Goal: Information Seeking & Learning: Learn about a topic

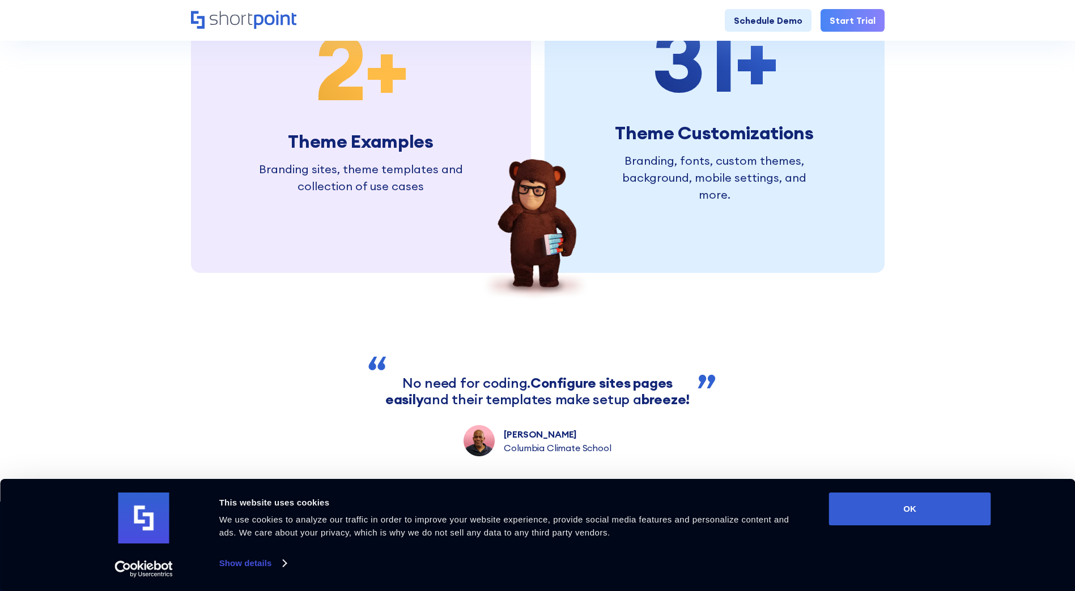
scroll to position [3321, 0]
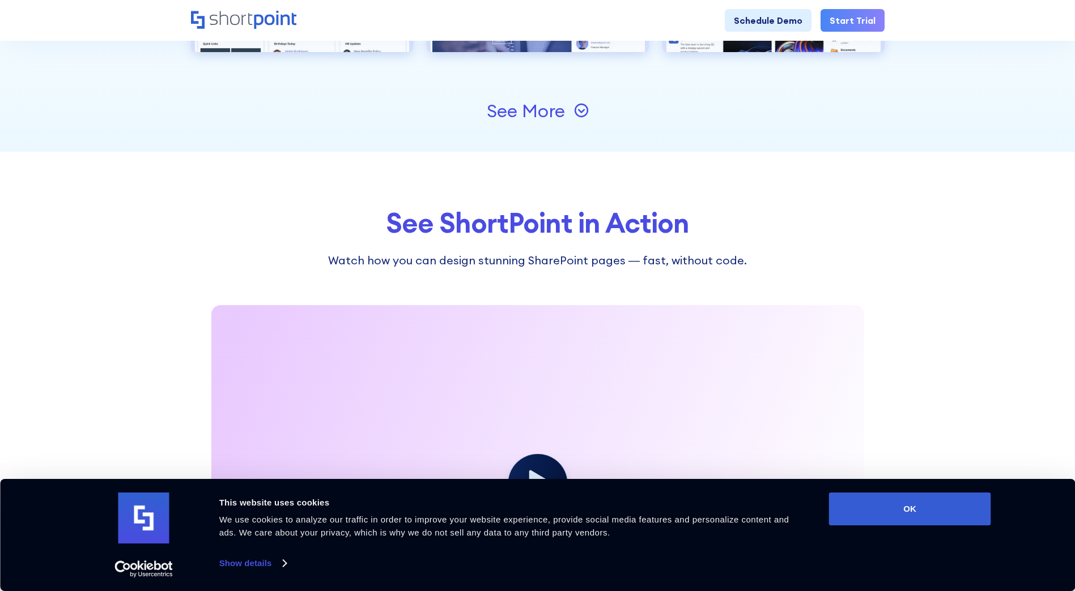
scroll to position [1473, 0]
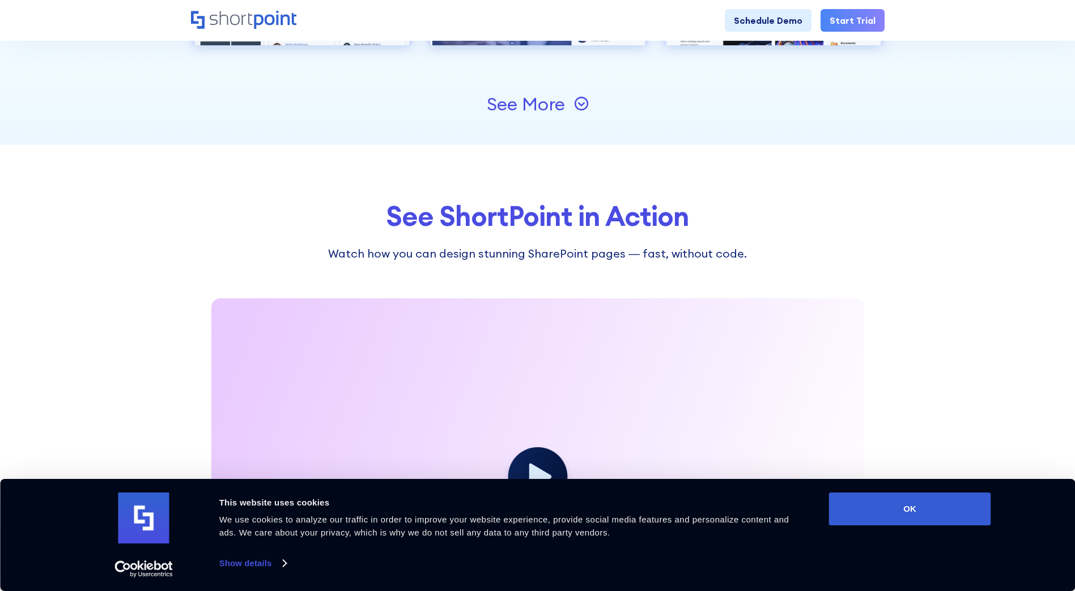
click at [528, 101] on div "See More" at bounding box center [526, 104] width 78 height 18
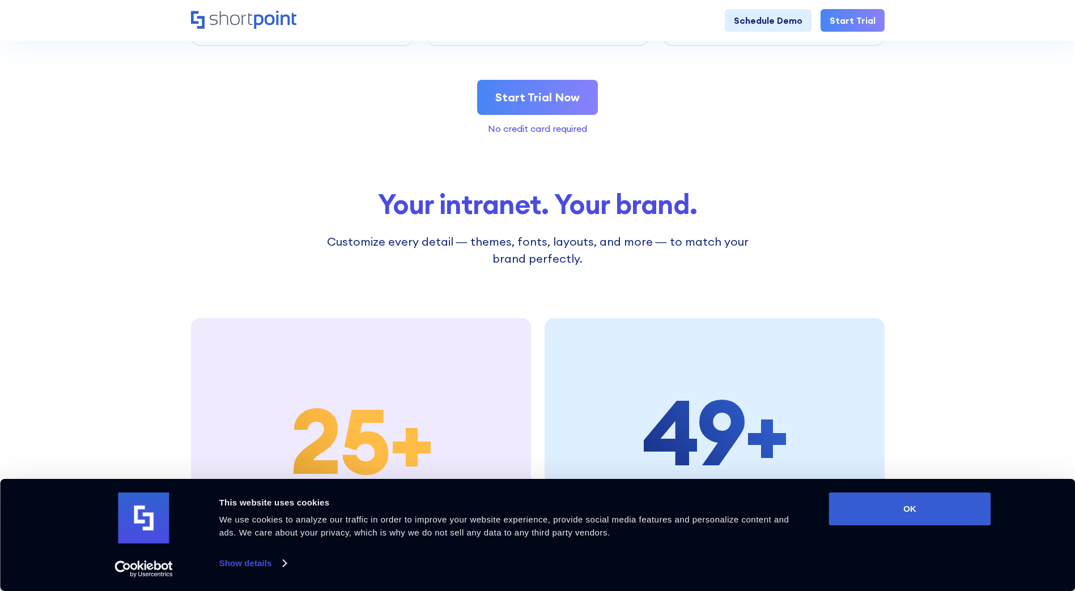
scroll to position [2889, 0]
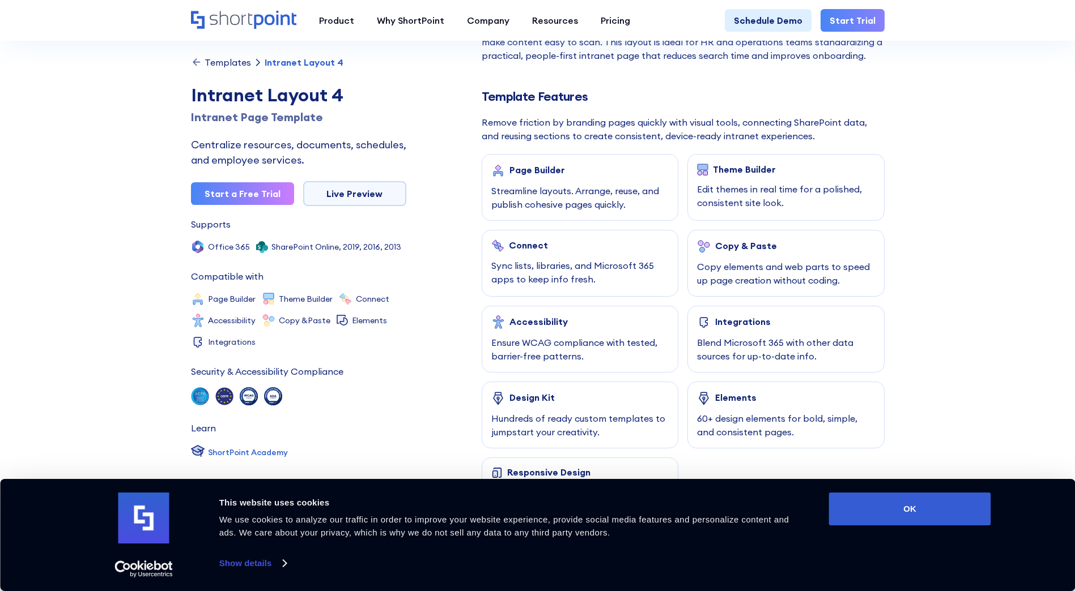
scroll to position [510, 0]
